Goal: Task Accomplishment & Management: Manage account settings

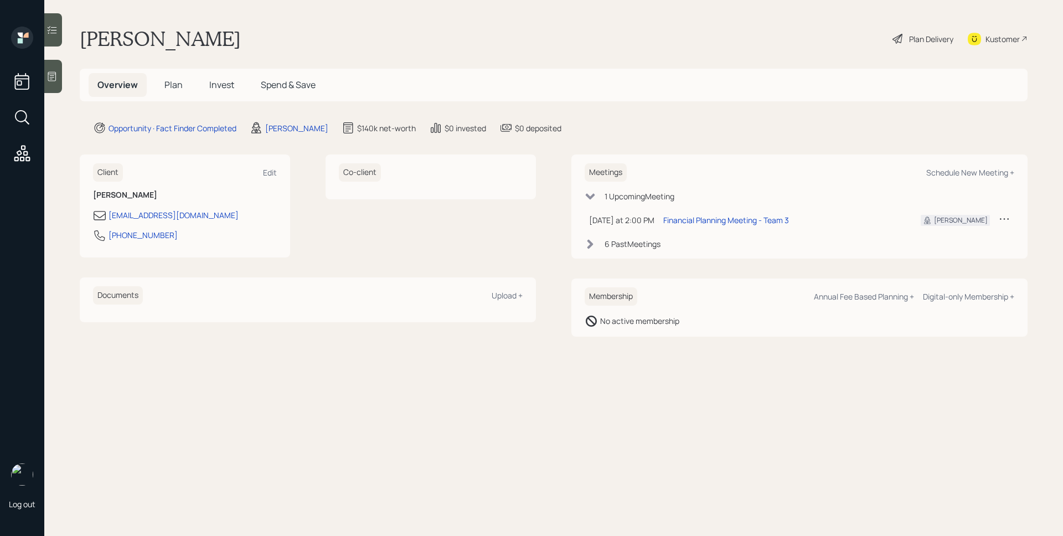
click at [44, 72] on div "Log out" at bounding box center [22, 268] width 44 height 536
click at [65, 76] on main "Robert Bowman Plan Delivery Kustomer Overview Plan Invest Spend & Save Opportun…" at bounding box center [553, 268] width 1018 height 536
click at [58, 76] on div at bounding box center [53, 76] width 18 height 33
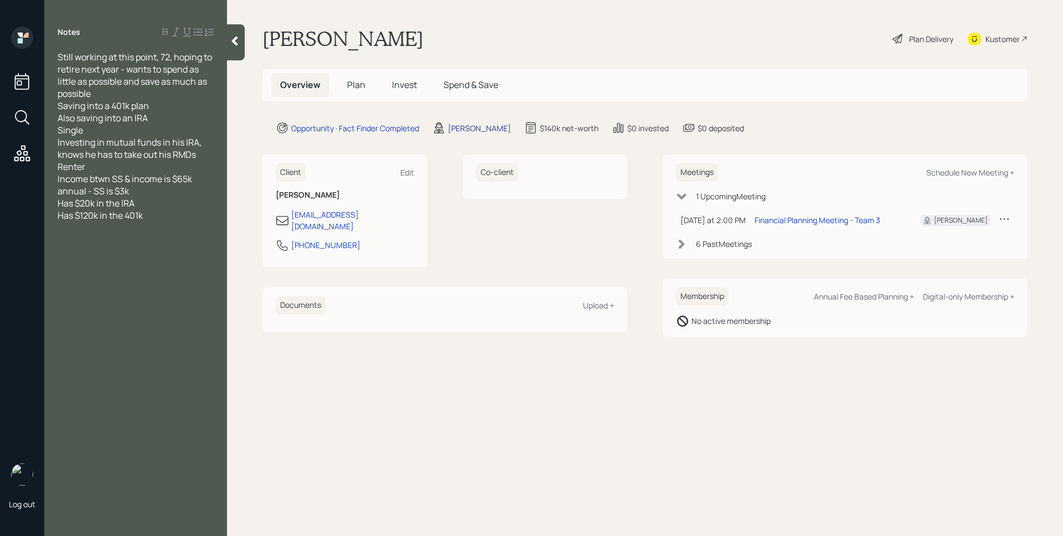
click at [463, 130] on div "Eric Schwartz" at bounding box center [479, 128] width 63 height 12
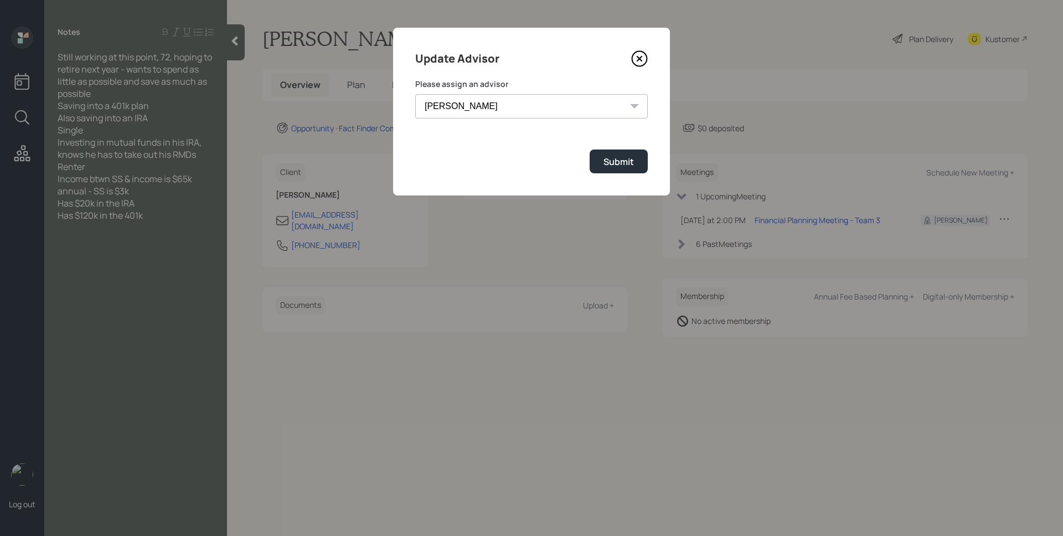
click at [472, 104] on select "Jonah Coleman Tyler End James DiStasi Treva Nostdahl Eric Schwartz Aleksandra S…" at bounding box center [531, 106] width 232 height 24
select select "d946c976-65aa-4529-ac9d-02c4f1114fc0"
click at [415, 94] on select "Jonah Coleman Tyler End James DiStasi Treva Nostdahl Eric Schwartz Aleksandra S…" at bounding box center [531, 106] width 232 height 24
click at [635, 161] on button "Submit" at bounding box center [619, 161] width 58 height 24
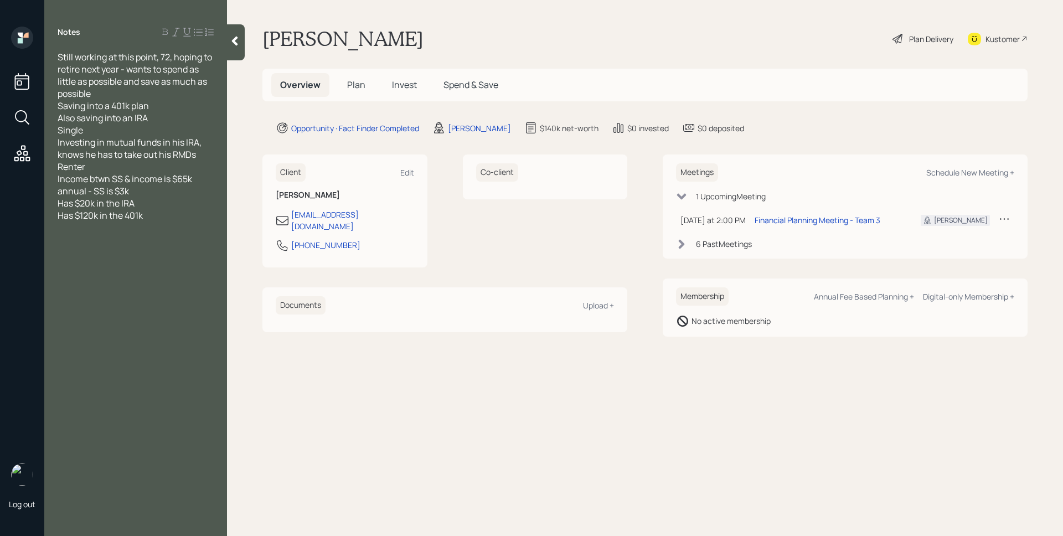
click at [368, 80] on h5 "Plan" at bounding box center [356, 85] width 36 height 24
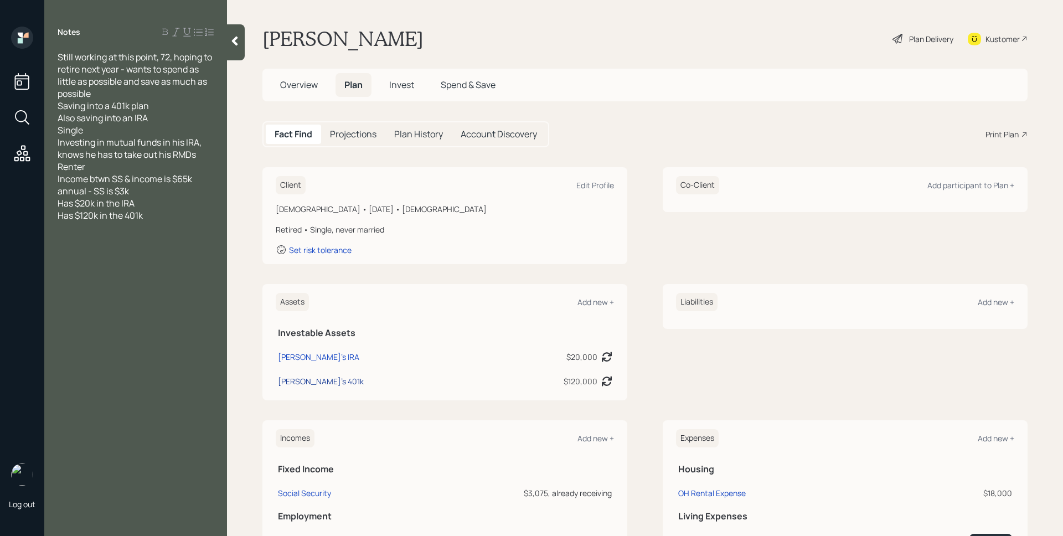
click at [308, 383] on div "Robert's 401k" at bounding box center [321, 381] width 86 height 12
select select "company_sponsored"
select select "balanced"
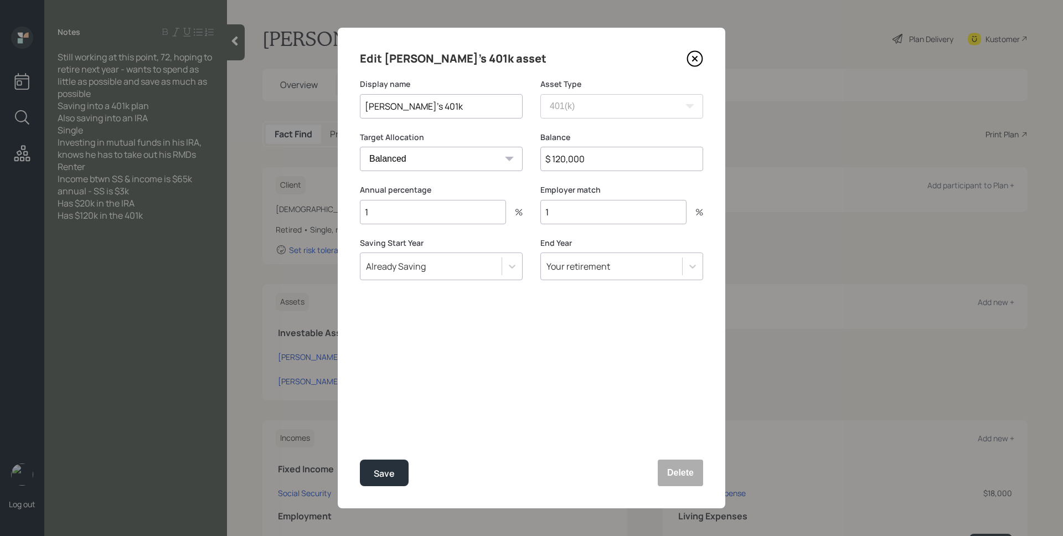
click at [688, 64] on icon at bounding box center [694, 58] width 17 height 17
